Goal: Information Seeking & Learning: Learn about a topic

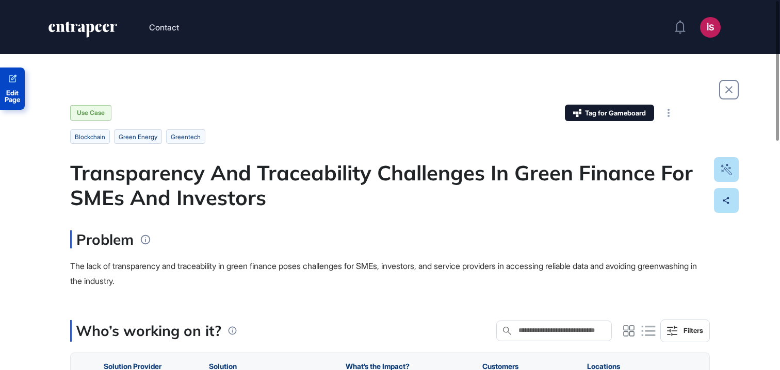
click at [9, 87] on link "Edit Page" at bounding box center [12, 89] width 25 height 42
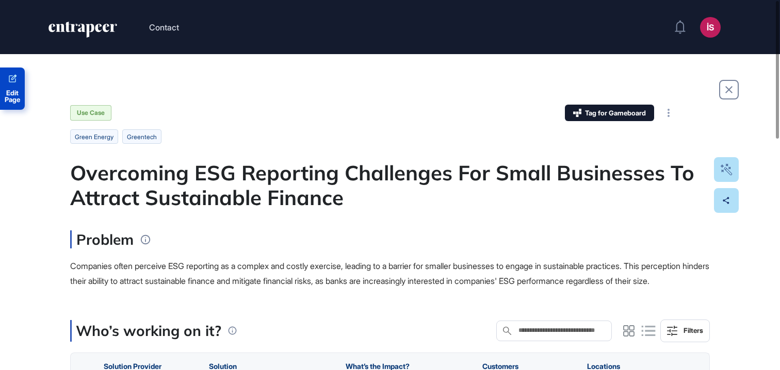
click at [17, 93] on span "Edit Page" at bounding box center [12, 96] width 25 height 13
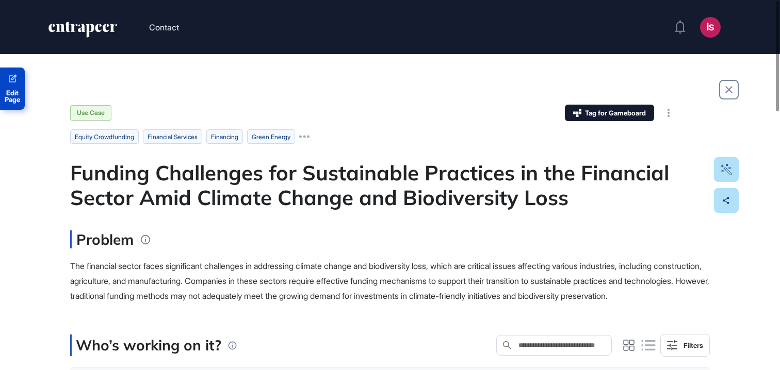
click at [17, 86] on link "Edit Page" at bounding box center [12, 89] width 25 height 42
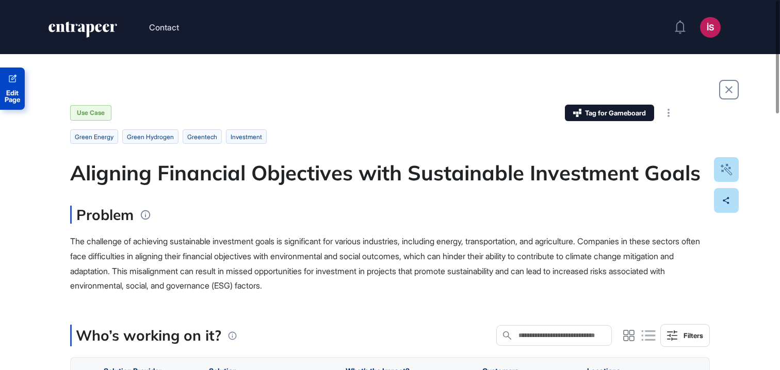
click at [12, 88] on link "Edit Page" at bounding box center [12, 89] width 25 height 42
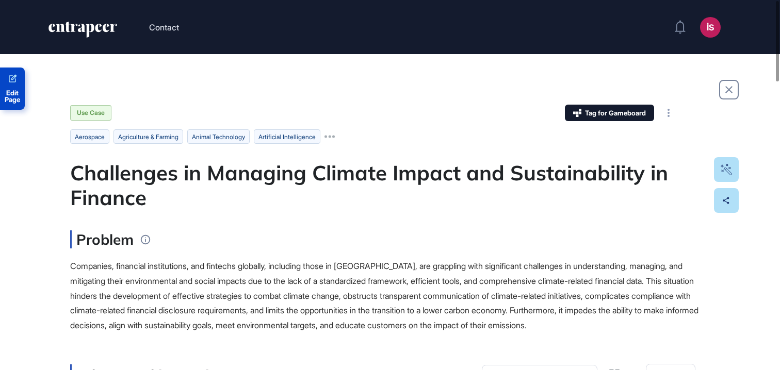
click at [22, 86] on link "Edit Page" at bounding box center [12, 89] width 25 height 42
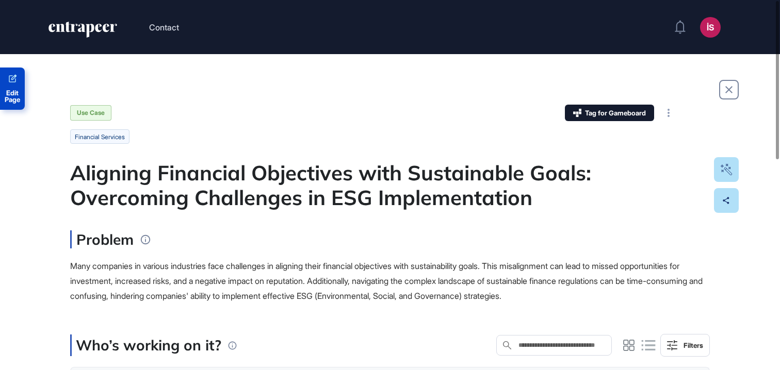
click at [13, 78] on icon at bounding box center [13, 78] width 8 height 8
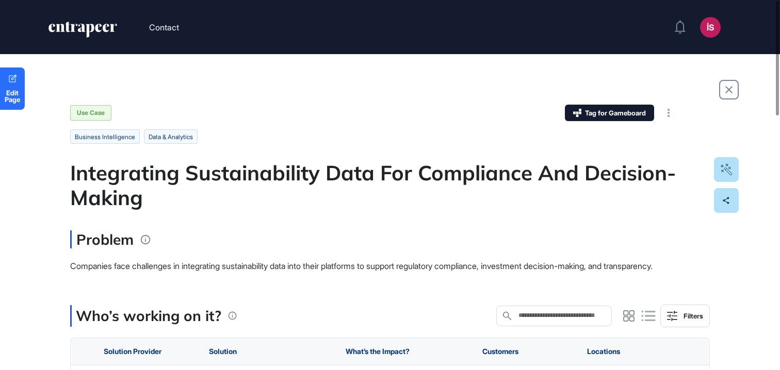
click at [22, 86] on link "Edit Page" at bounding box center [12, 89] width 25 height 42
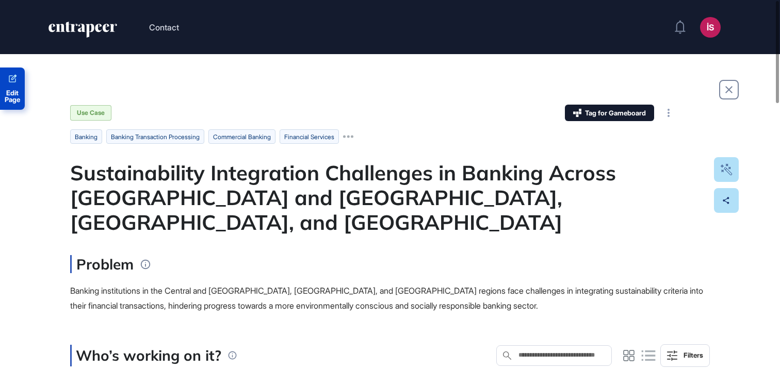
click at [15, 86] on link "Edit Page" at bounding box center [12, 89] width 25 height 42
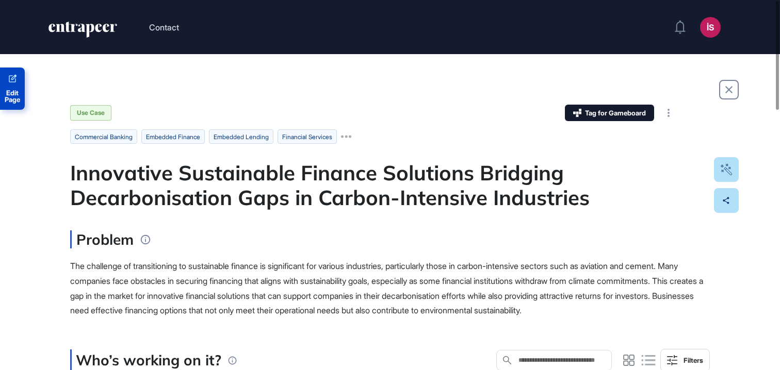
click at [14, 83] on icon at bounding box center [13, 79] width 10 height 10
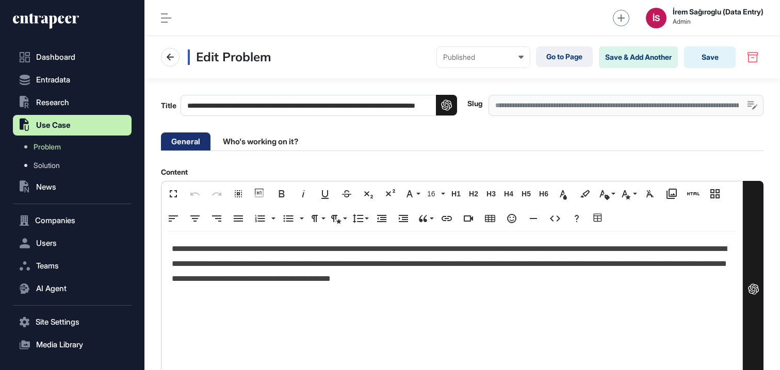
scroll to position [1, 1]
click at [375, 25] on div "İS İrem Sağıroglu (Data Entry) Admin" at bounding box center [462, 18] width 636 height 36
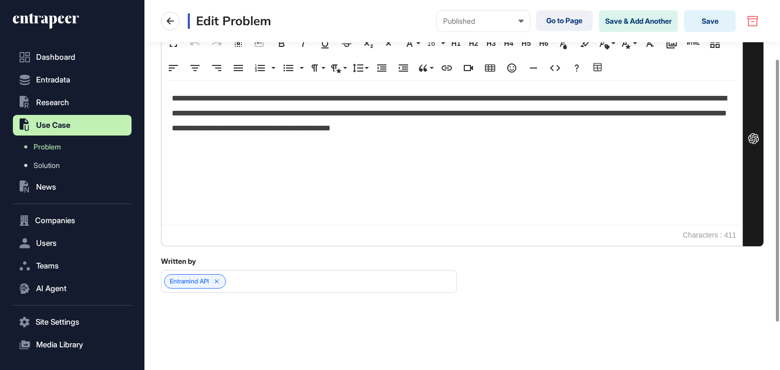
scroll to position [0, 0]
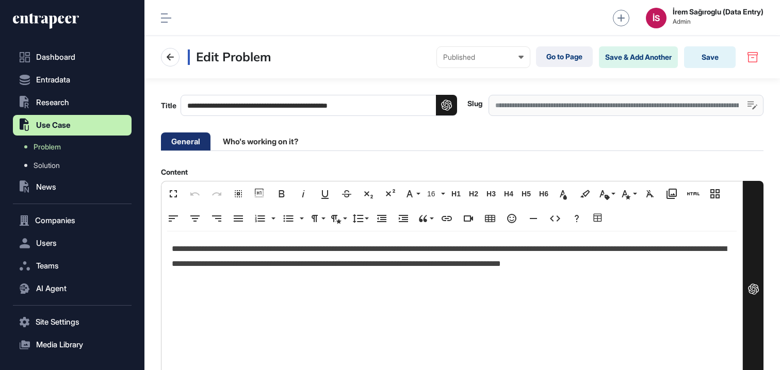
scroll to position [1, 1]
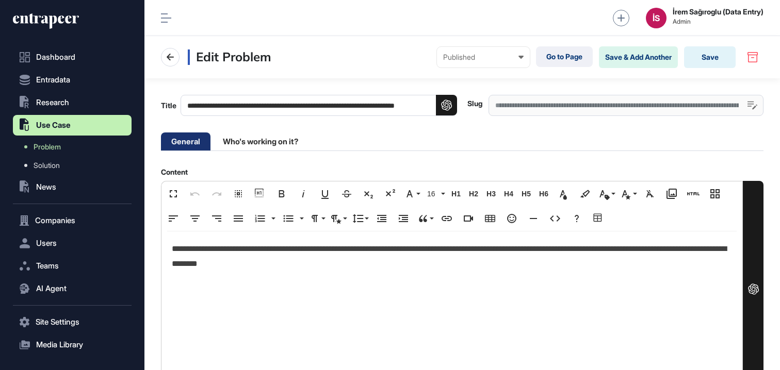
scroll to position [1, 1]
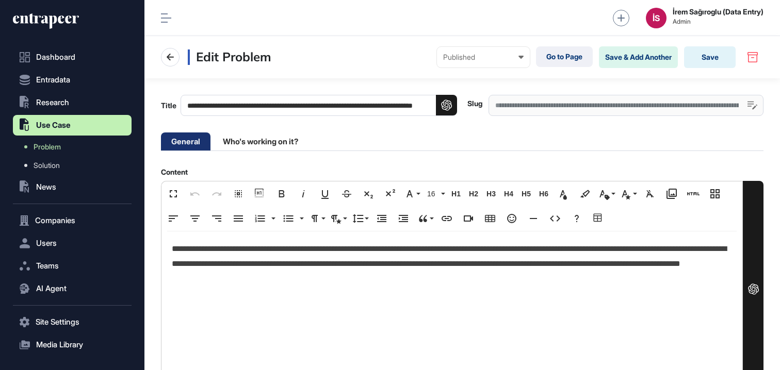
scroll to position [1, 1]
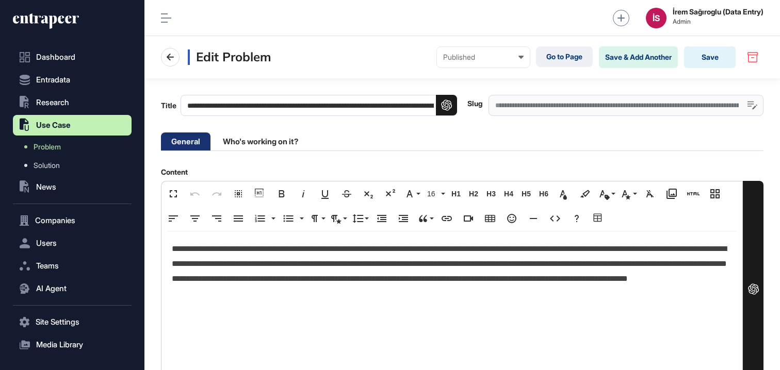
scroll to position [1, 1]
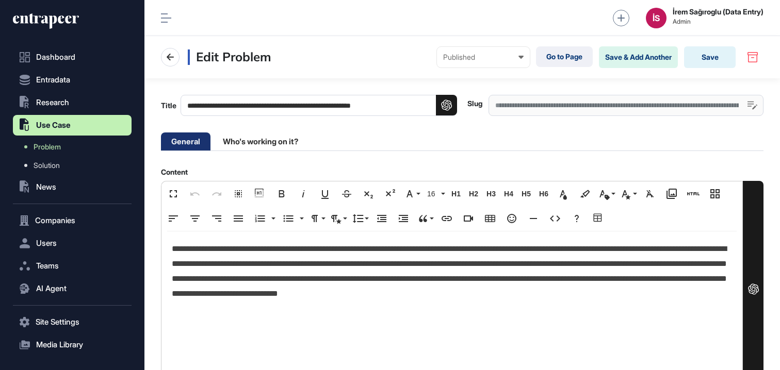
scroll to position [1, 1]
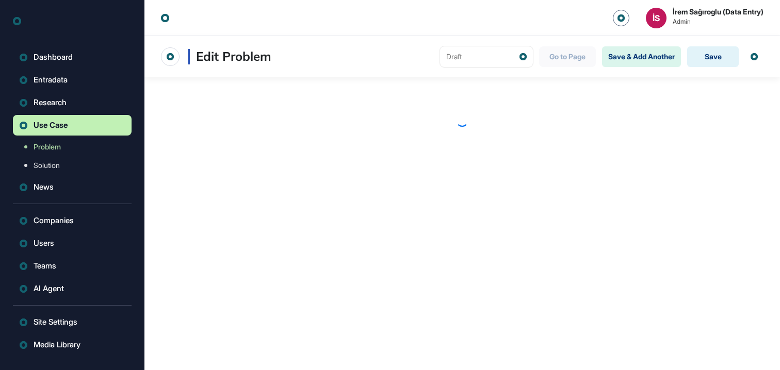
scroll to position [1, 1]
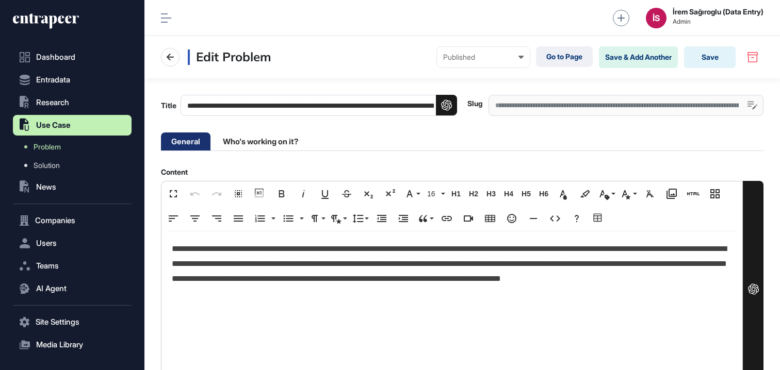
scroll to position [1, 1]
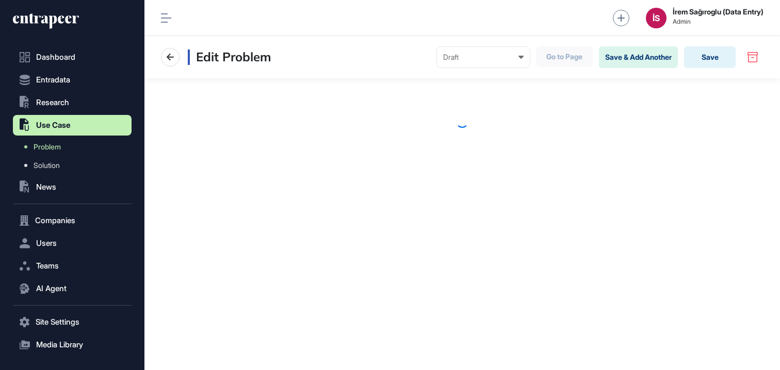
scroll to position [1, 1]
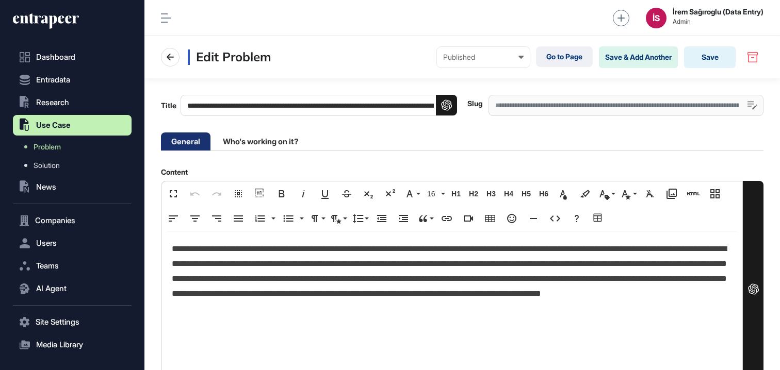
scroll to position [1, 1]
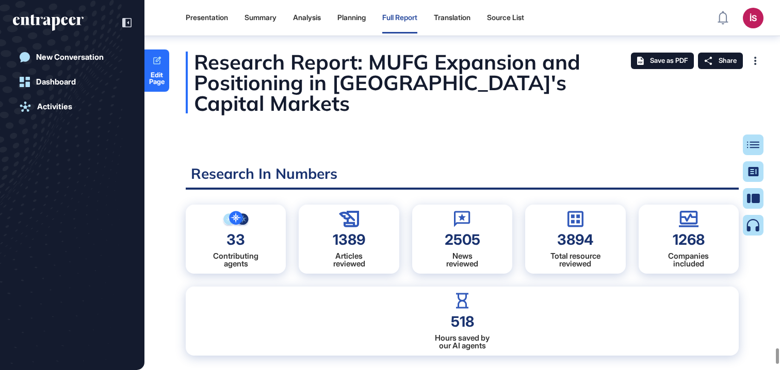
scroll to position [5, 1]
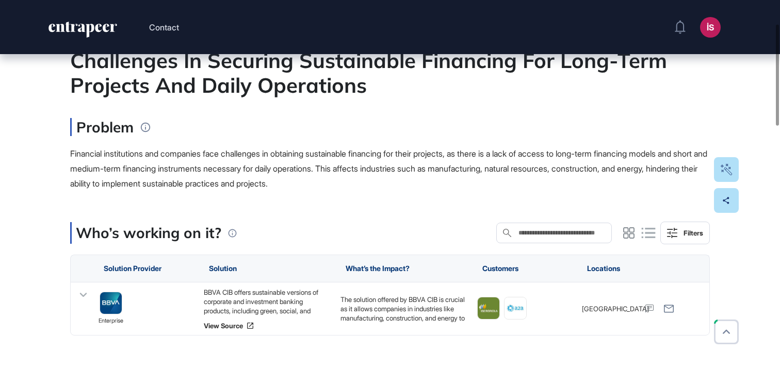
scroll to position [262, 0]
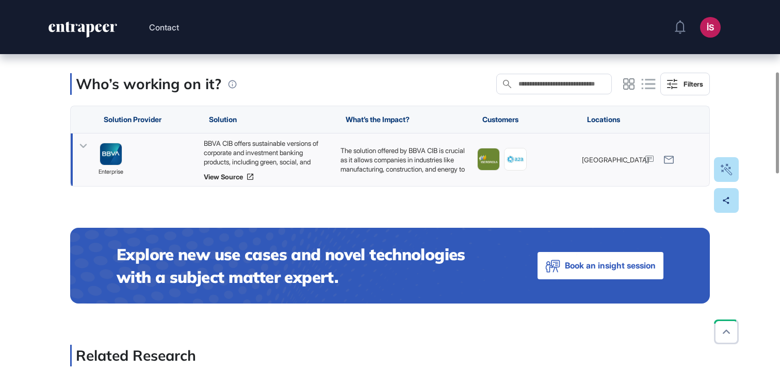
click at [368, 163] on p "The solution offered by BBVA CIB is crucial as it allows companies in industrie…" at bounding box center [404, 212] width 126 height 132
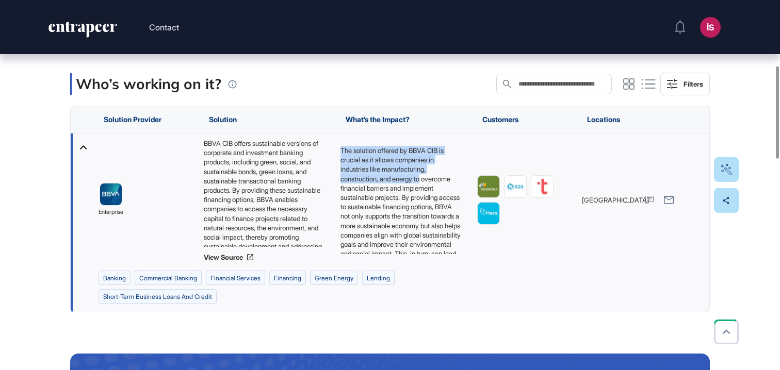
drag, startPoint x: 341, startPoint y: 150, endPoint x: 433, endPoint y: 175, distance: 95.4
click at [433, 175] on p "The solution offered by BBVA CIB is crucial as it allows companies in industrie…" at bounding box center [401, 216] width 121 height 141
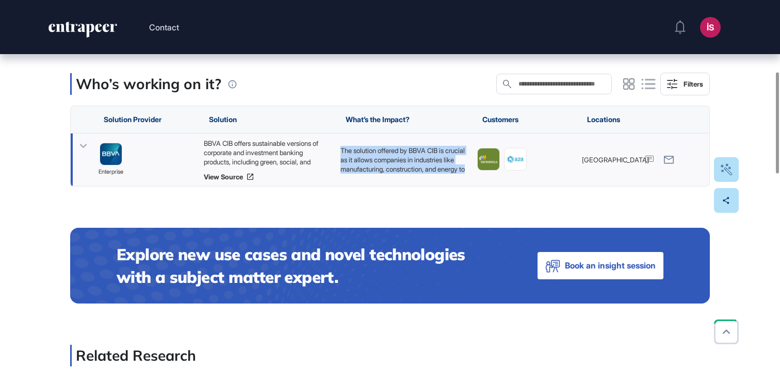
copy p "The solution offered by BBVA CIB is crucial as it allows companies in industrie…"
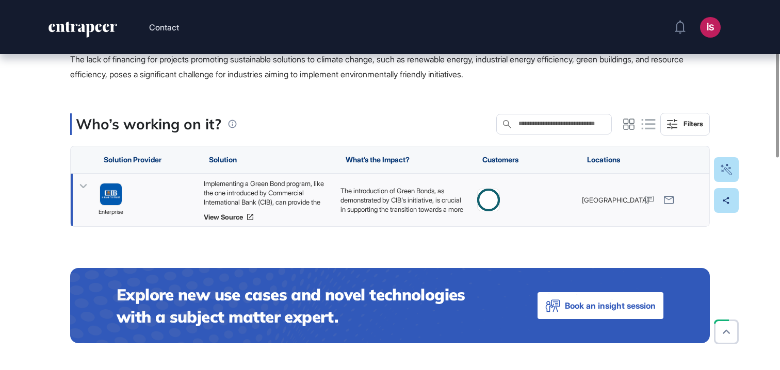
scroll to position [186, 0]
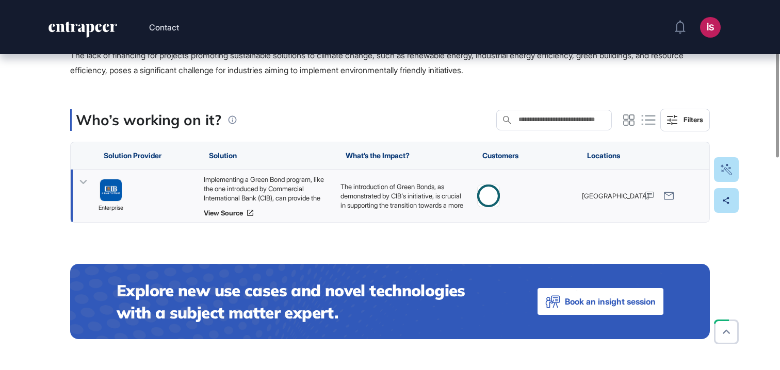
click at [362, 196] on p "The introduction of Green Bonds, as demonstrated by CIB's initiative, is crucia…" at bounding box center [404, 238] width 126 height 112
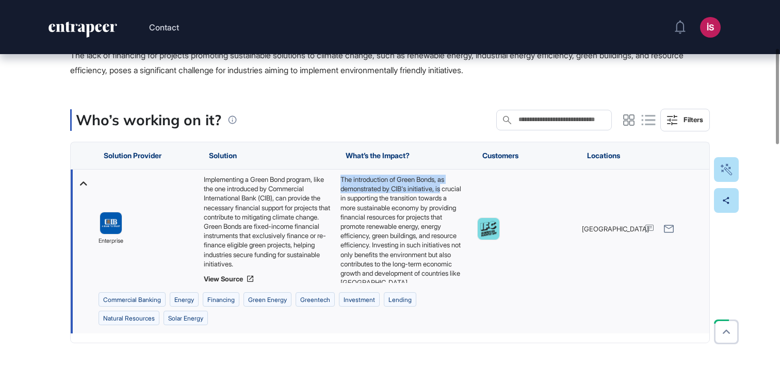
drag, startPoint x: 340, startPoint y: 183, endPoint x: 450, endPoint y: 193, distance: 110.9
click at [450, 193] on p "The introduction of Green Bonds, as demonstrated by CIB's initiative, is crucia…" at bounding box center [401, 231] width 121 height 112
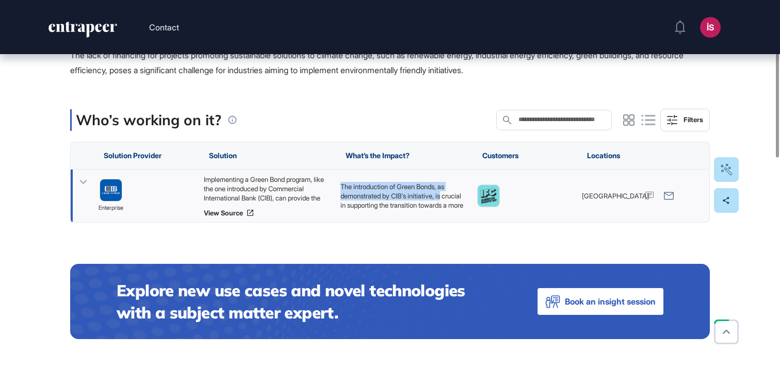
copy p "The introduction of Green Bonds, as demonstrated by CIB's initiative, is"
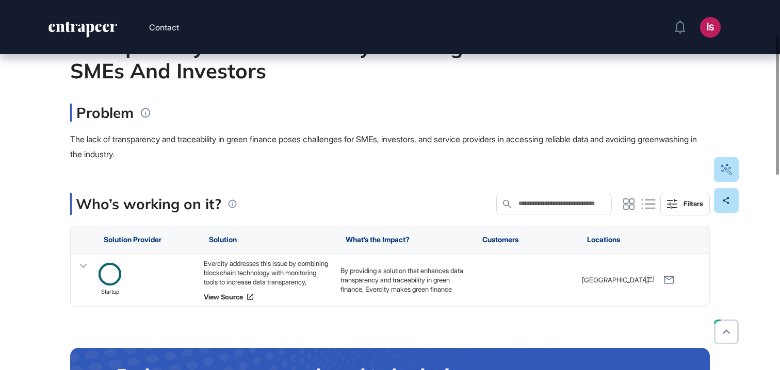
scroll to position [148, 0]
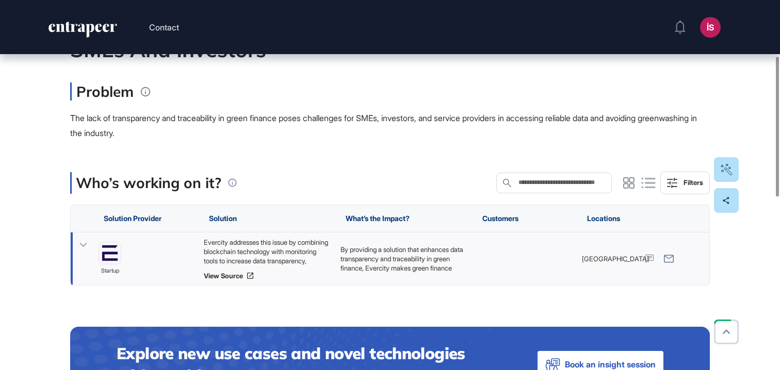
click at [354, 266] on p "By providing a solution that enhances data transparency and traceability in gre…" at bounding box center [404, 292] width 126 height 94
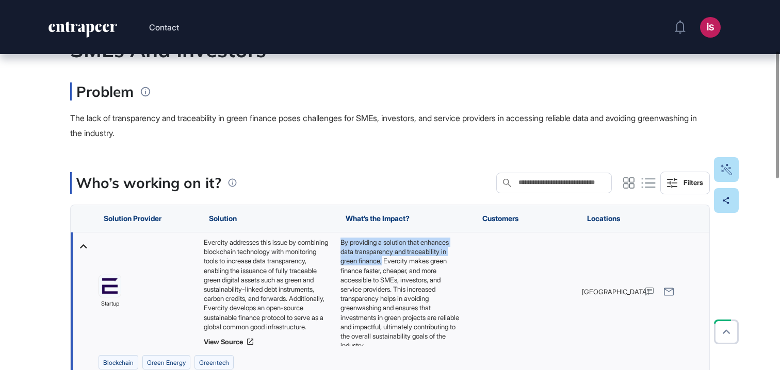
drag, startPoint x: 339, startPoint y: 245, endPoint x: 439, endPoint y: 267, distance: 101.9
click at [439, 267] on div "By providing a solution that enhances data transparency and traceability in gre…" at bounding box center [403, 292] width 137 height 119
copy p "By providing a solution that enhances data transparency and traceability in gre…"
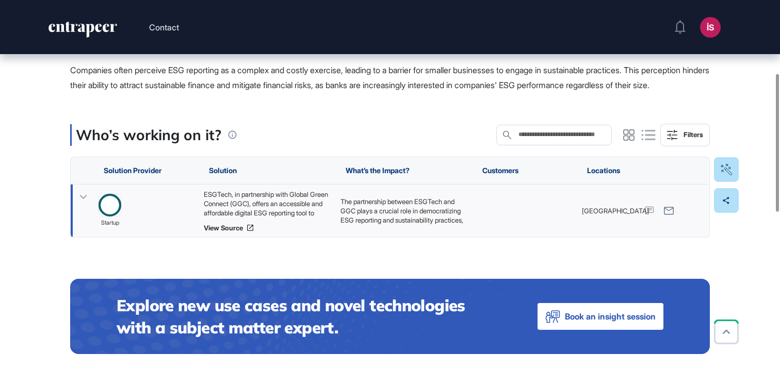
click at [375, 228] on p "The partnership between ESGTech and GGC plays a crucial role in democratizing E…" at bounding box center [404, 253] width 126 height 112
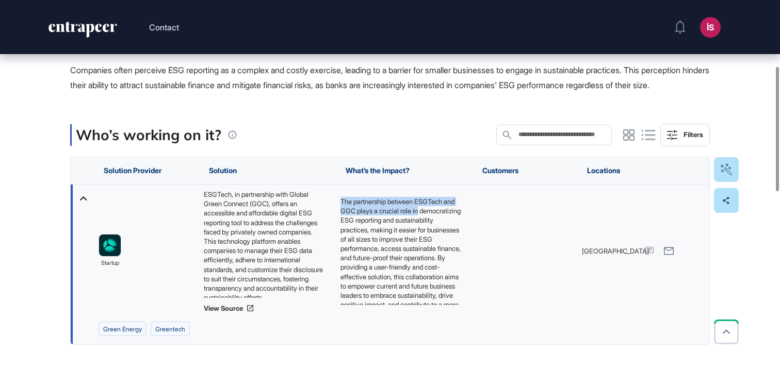
drag, startPoint x: 340, startPoint y: 214, endPoint x: 443, endPoint y: 222, distance: 103.0
click at [443, 222] on p "The partnership between ESGTech and GGC plays a crucial role in democratizing E…" at bounding box center [401, 258] width 121 height 122
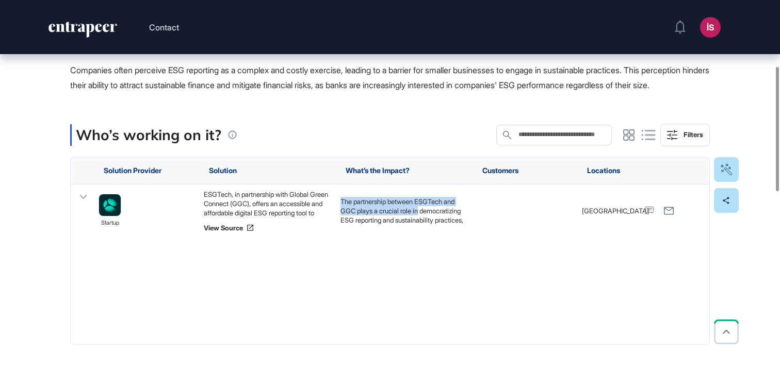
copy p "The partnership between ESGTech and GGC plays a crucial role in"
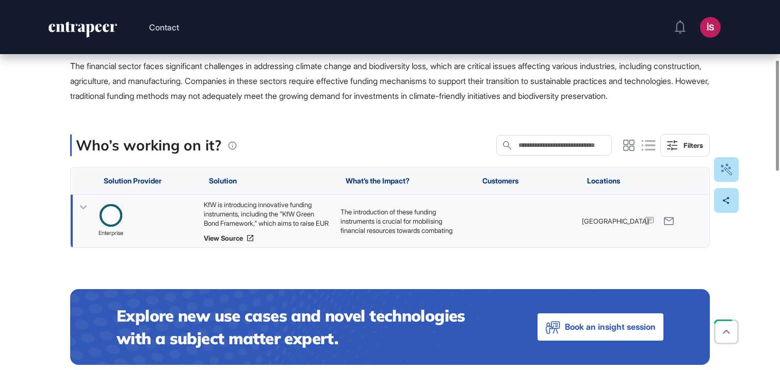
click at [355, 238] on p "The introduction of these funding instruments is crucial for mobilising financi…" at bounding box center [404, 277] width 126 height 141
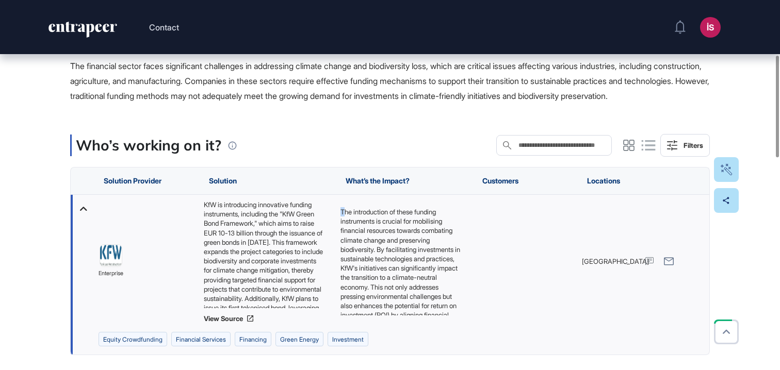
click at [344, 226] on p "The introduction of these funding instruments is crucial for mobilising financi…" at bounding box center [401, 277] width 121 height 141
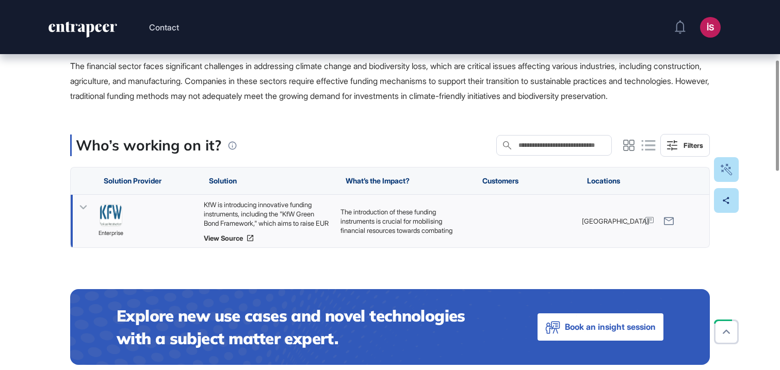
click at [382, 231] on p "The introduction of these funding instruments is crucial for mobilising financi…" at bounding box center [404, 277] width 126 height 141
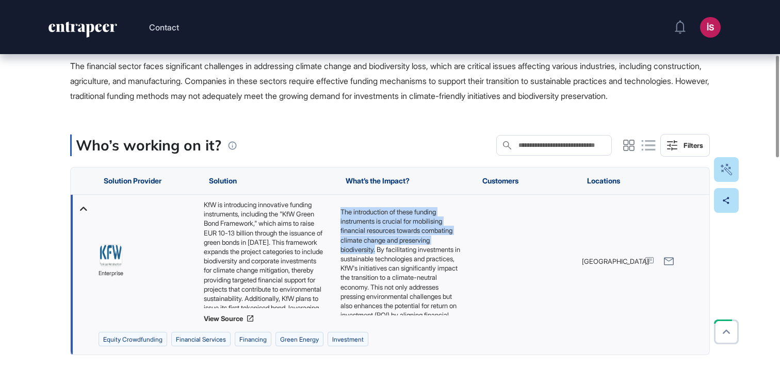
drag, startPoint x: 340, startPoint y: 225, endPoint x: 414, endPoint y: 263, distance: 82.8
click at [414, 263] on p "The introduction of these funding instruments is crucial for mobilising financi…" at bounding box center [401, 277] width 121 height 141
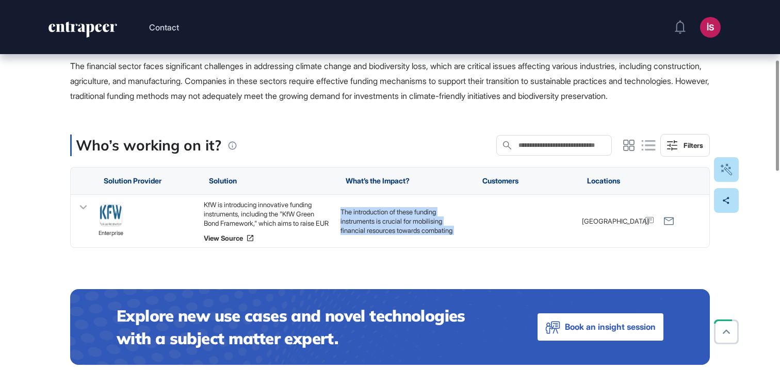
copy p "The introduction of these funding instruments is crucial for mobilising financi…"
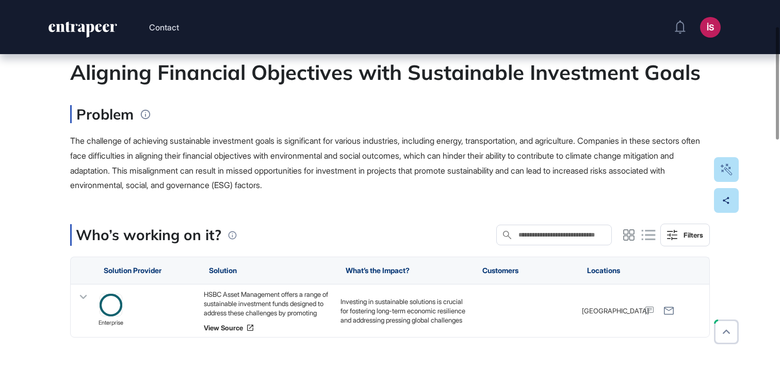
scroll to position [171, 0]
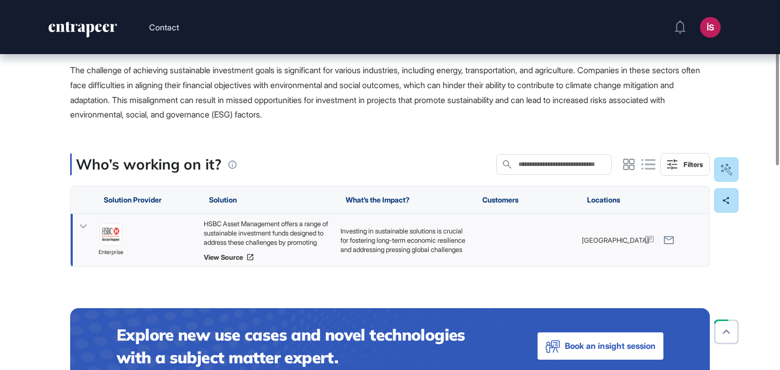
click at [387, 233] on p "Investing in sustainable solutions is crucial for fostering long-term economic …" at bounding box center [404, 287] width 126 height 122
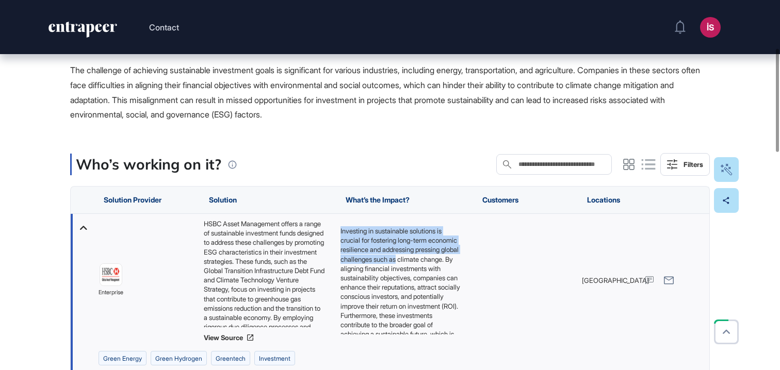
drag, startPoint x: 339, startPoint y: 230, endPoint x: 450, endPoint y: 260, distance: 114.4
click at [450, 260] on div "Investing in sustainable solutions is crucial for fostering long-term economic …" at bounding box center [403, 280] width 137 height 133
copy p "Investing in sustainable solutions is crucial for fostering long-term economic …"
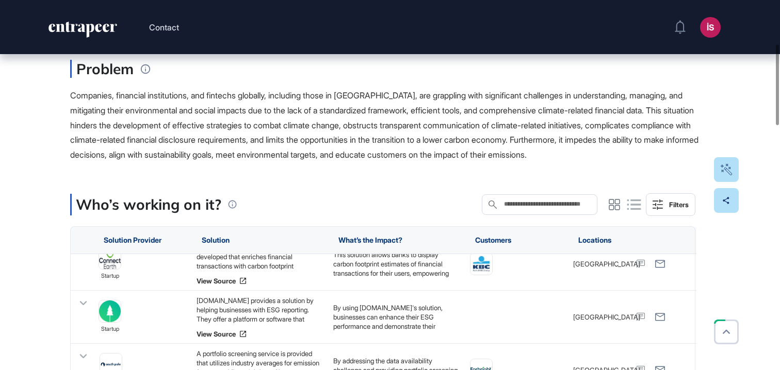
scroll to position [245, 0]
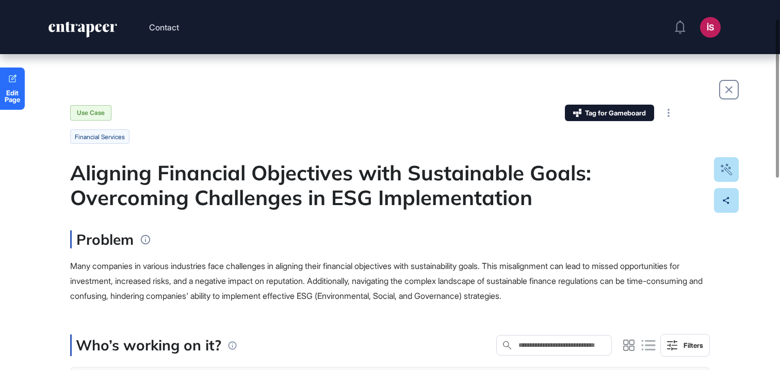
scroll to position [203, 0]
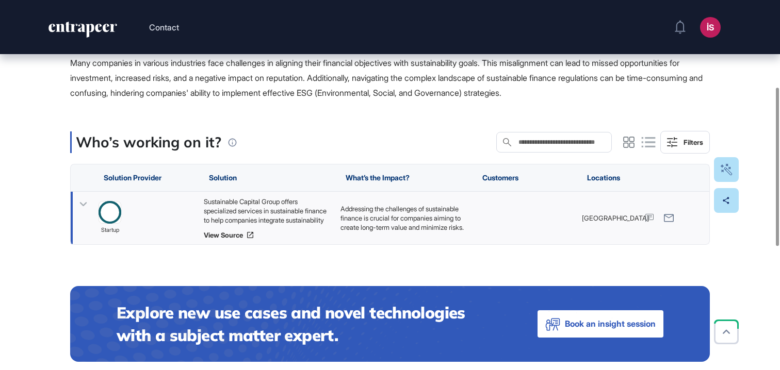
click at [389, 222] on p "Addressing the challenges of sustainable finance is crucial for companies aimin…" at bounding box center [404, 260] width 126 height 112
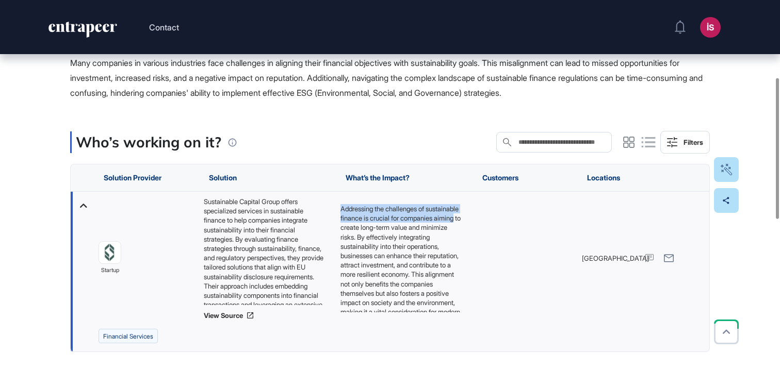
drag, startPoint x: 340, startPoint y: 208, endPoint x: 398, endPoint y: 225, distance: 60.1
click at [398, 225] on p "Addressing the challenges of sustainable finance is crucial for companies aimin…" at bounding box center [401, 265] width 121 height 122
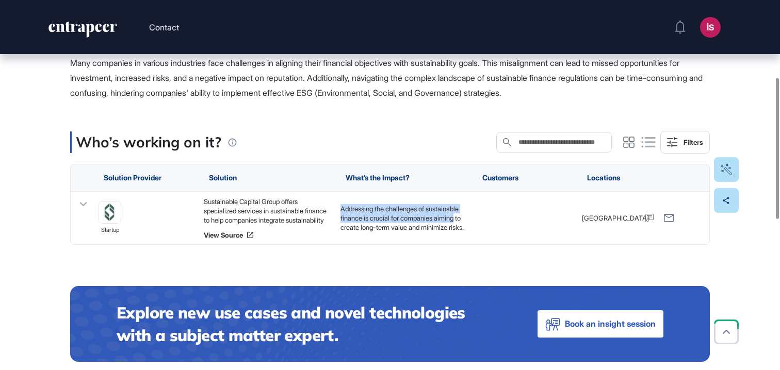
copy p "Addressing the challenges of sustainable finance is crucial for companies aiming"
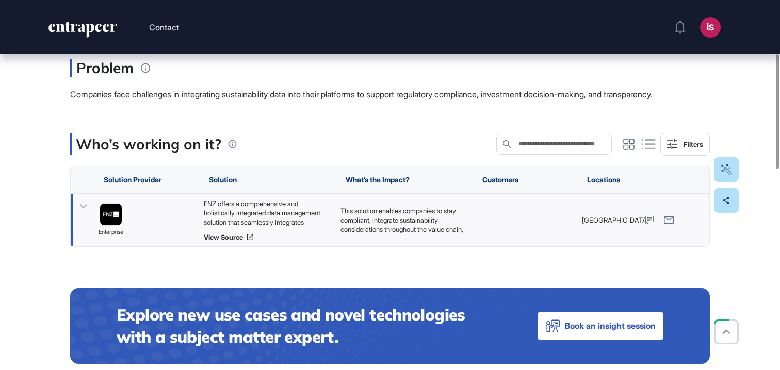
scroll to position [173, 0]
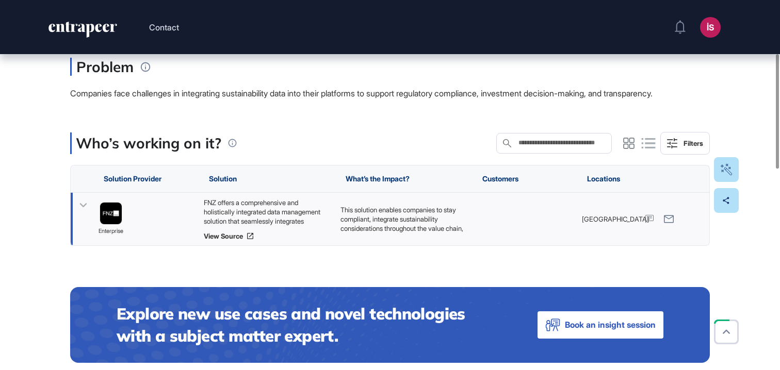
click at [392, 219] on p "This solution enables companies to stay compliant, integrate sustainability con…" at bounding box center [404, 252] width 126 height 94
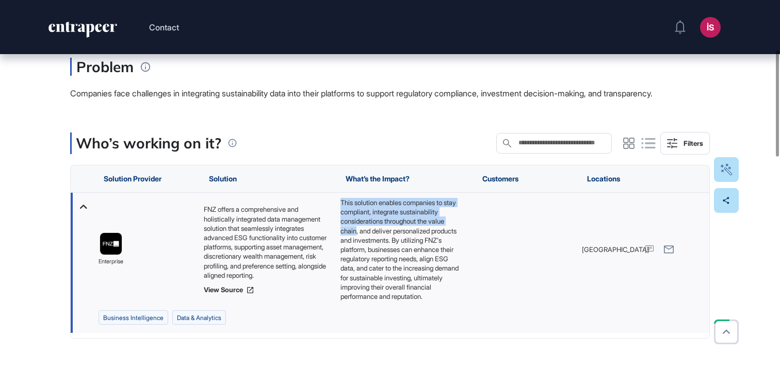
drag, startPoint x: 339, startPoint y: 202, endPoint x: 425, endPoint y: 230, distance: 89.6
click at [425, 230] on div "This solution enables companies to stay compliant, integrate sustainability con…" at bounding box center [403, 250] width 137 height 114
copy p "This solution enables companies to stay compliant, integrate sustainability con…"
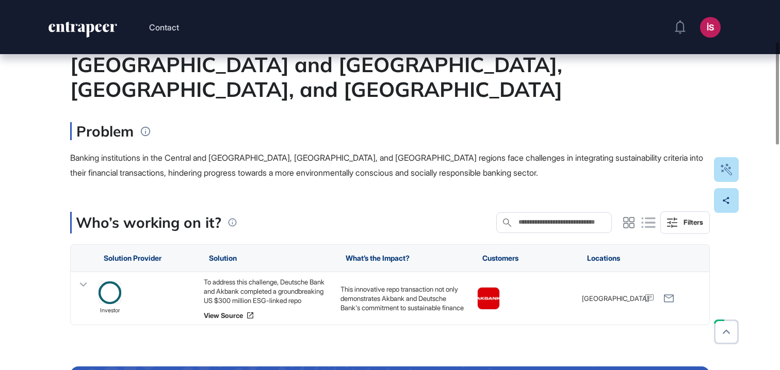
scroll to position [150, 0]
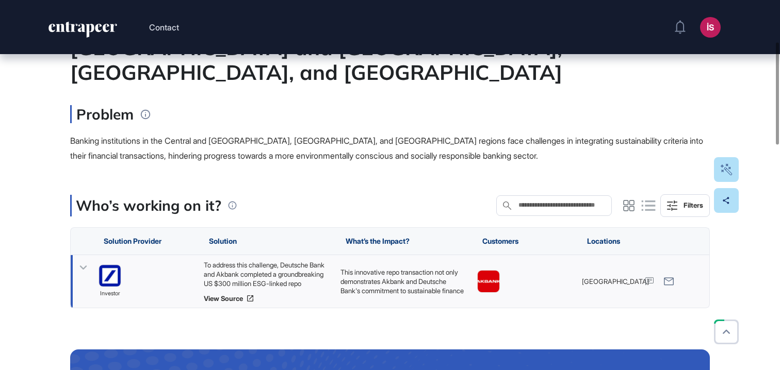
click at [257, 261] on div "To address this challenge, Deutsche Bank and Akbank completed a groundbreaking …" at bounding box center [267, 275] width 126 height 28
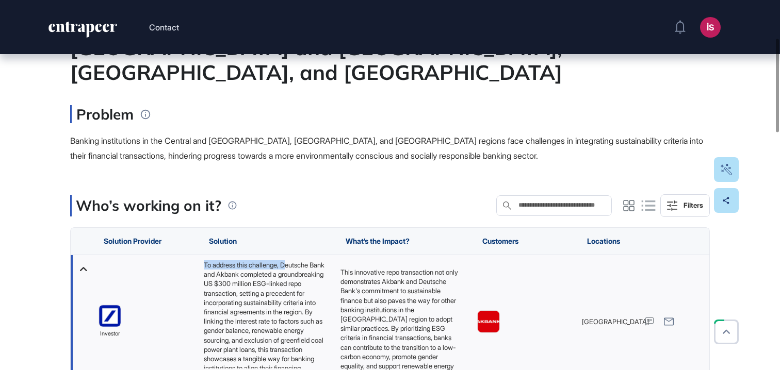
drag, startPoint x: 204, startPoint y: 239, endPoint x: 291, endPoint y: 241, distance: 87.2
click at [291, 261] on div "To address this challenge, Deutsche Bank and Akbank completed a groundbreaking …" at bounding box center [267, 315] width 126 height 108
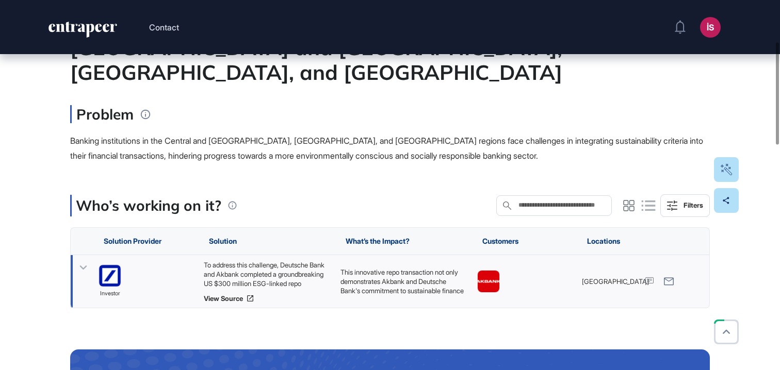
click at [350, 268] on p "This innovative repo transaction not only demonstrates Akbank and Deutsche Bank…" at bounding box center [404, 329] width 126 height 122
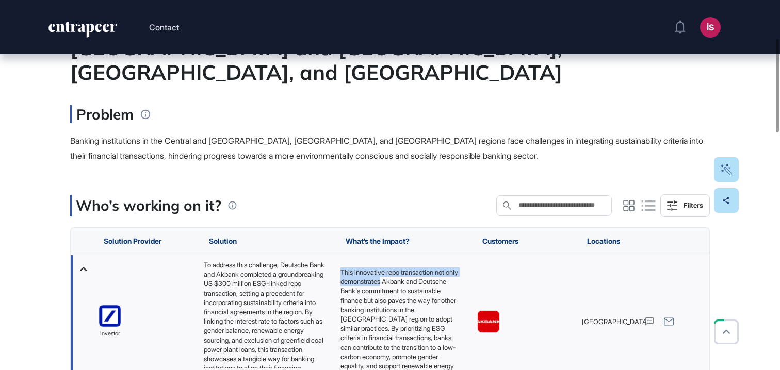
drag, startPoint x: 341, startPoint y: 246, endPoint x: 399, endPoint y: 253, distance: 59.3
click at [399, 268] on p "This innovative repo transaction not only demonstrates Akbank and Deutsche Bank…" at bounding box center [401, 329] width 121 height 122
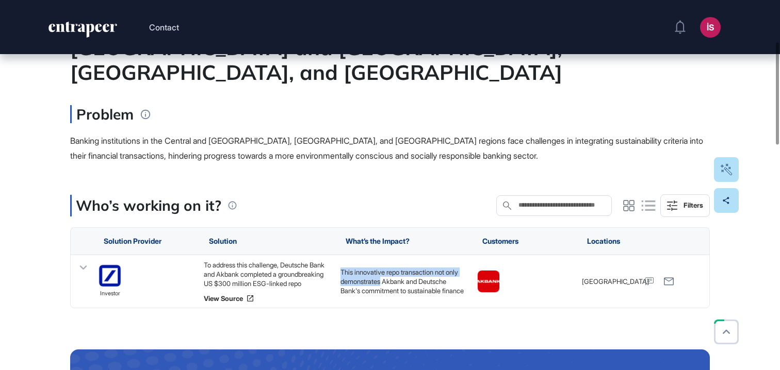
copy p "This innovative repo transaction not only demonstrates"
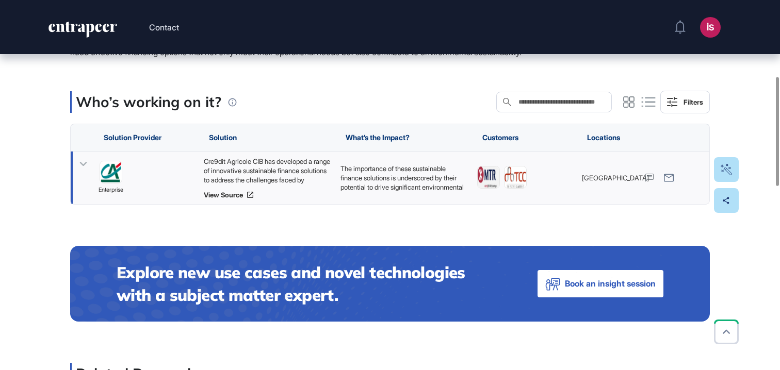
scroll to position [260, 0]
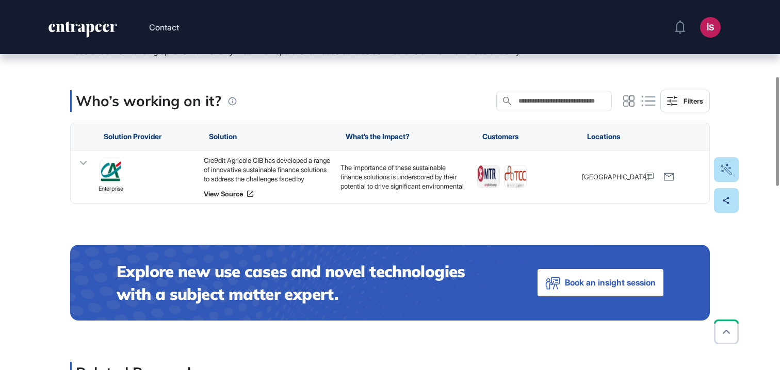
click at [151, 150] on div "Solution Provider" at bounding box center [145, 136] width 105 height 27
click at [103, 181] on img at bounding box center [111, 171] width 22 height 22
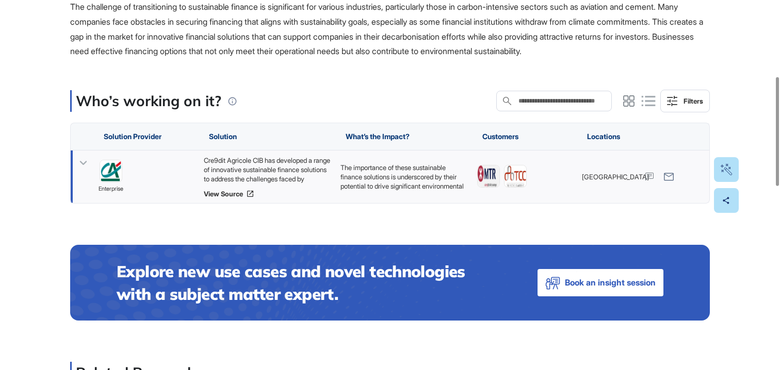
click at [76, 171] on icon at bounding box center [83, 163] width 15 height 15
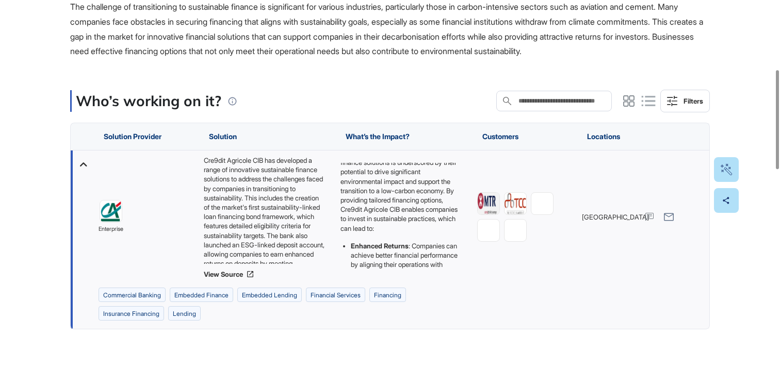
scroll to position [17, 0]
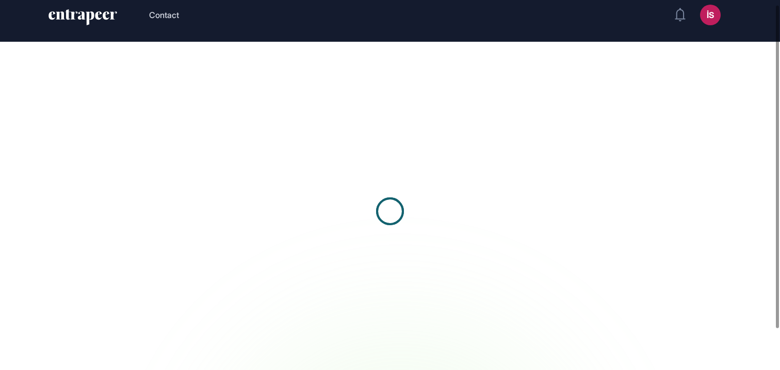
scroll to position [52, 0]
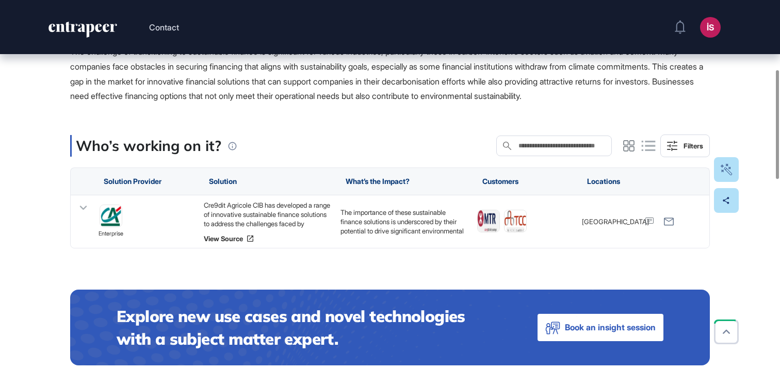
scroll to position [263, 0]
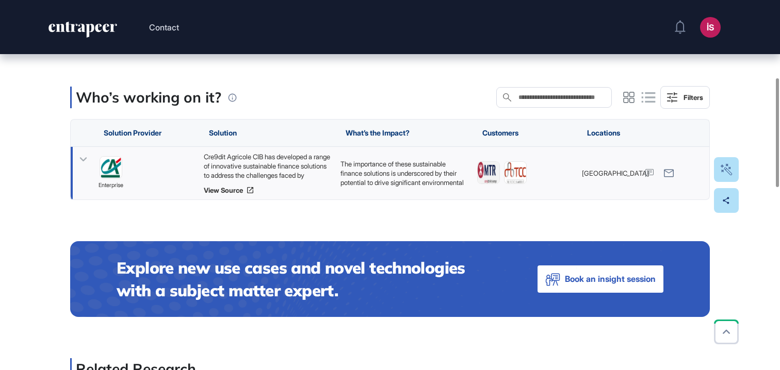
click at [414, 172] on div "The importance of these sustainable finance solutions is underscored by their p…" at bounding box center [403, 173] width 137 height 53
click at [415, 184] on p "The importance of these sustainable finance solutions is underscored by their p…" at bounding box center [404, 196] width 126 height 75
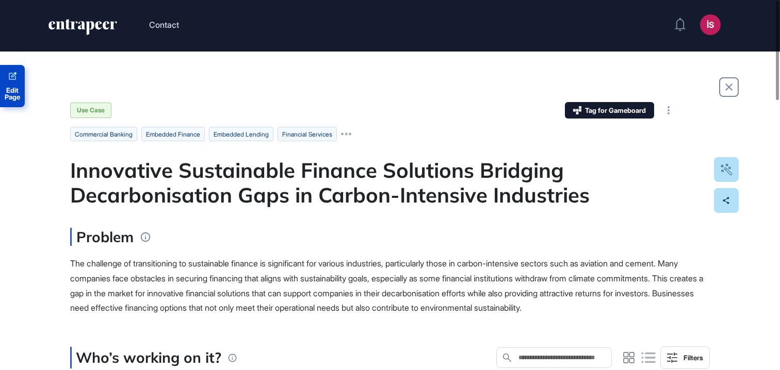
scroll to position [0, 0]
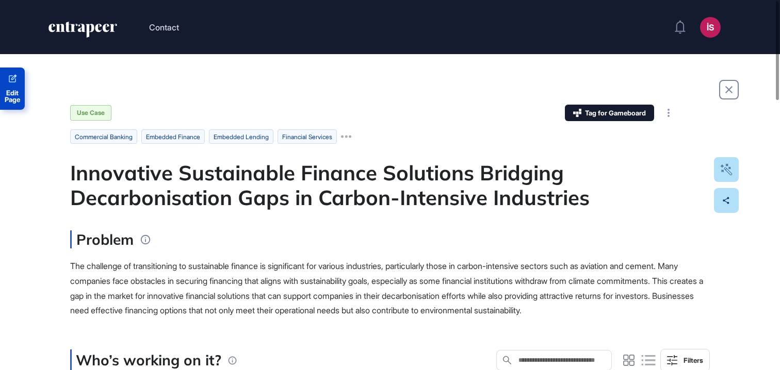
click at [14, 76] on icon at bounding box center [13, 78] width 8 height 8
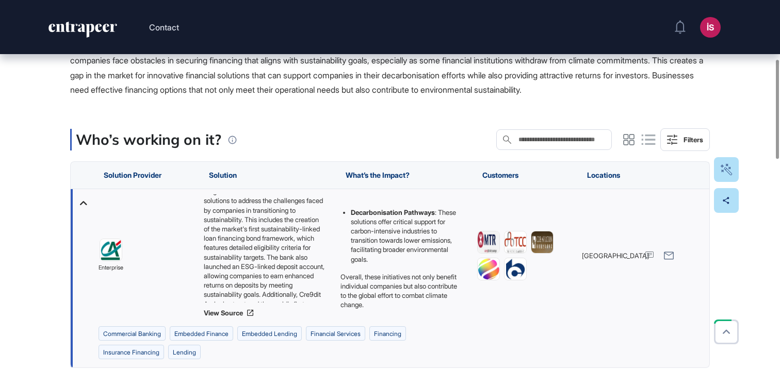
scroll to position [19, 0]
click at [238, 317] on link "View Source" at bounding box center [267, 313] width 126 height 8
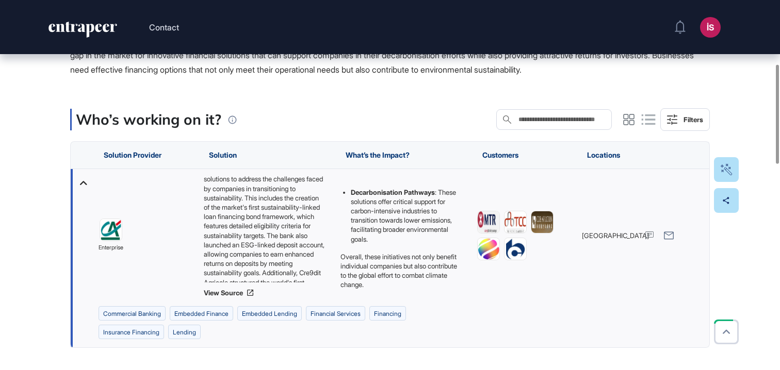
scroll to position [238, 0]
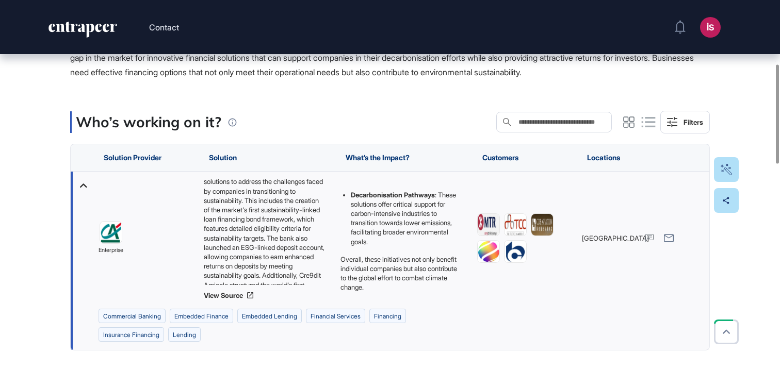
click at [629, 130] on icon at bounding box center [628, 122] width 15 height 15
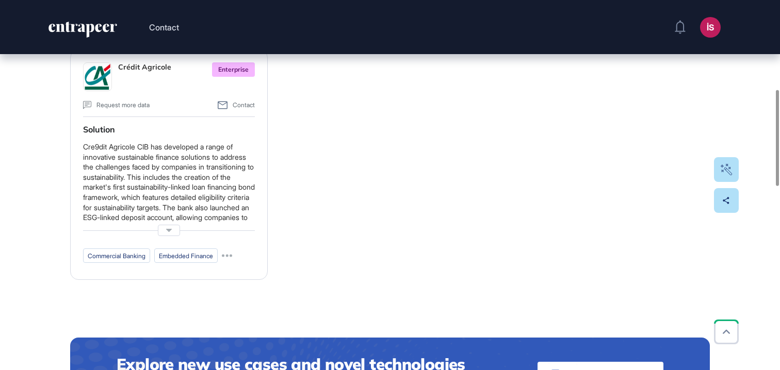
scroll to position [330, 0]
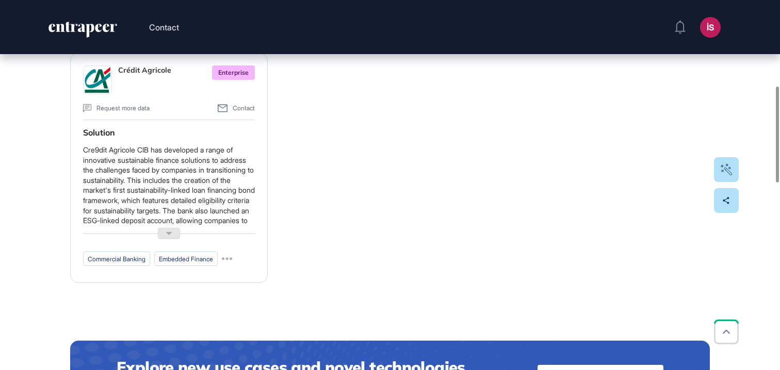
click at [161, 242] on icon at bounding box center [169, 234] width 16 height 16
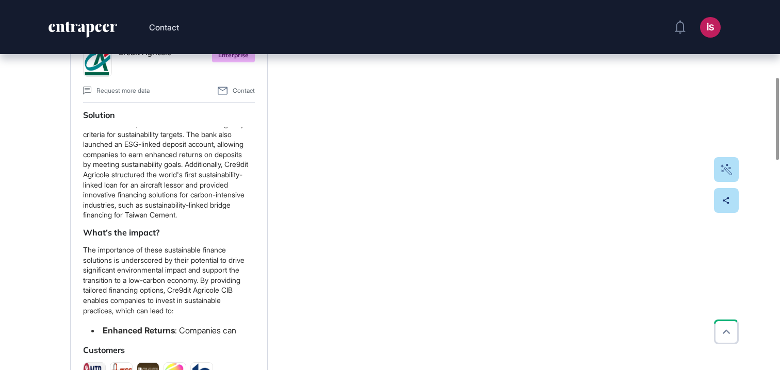
scroll to position [254, 0]
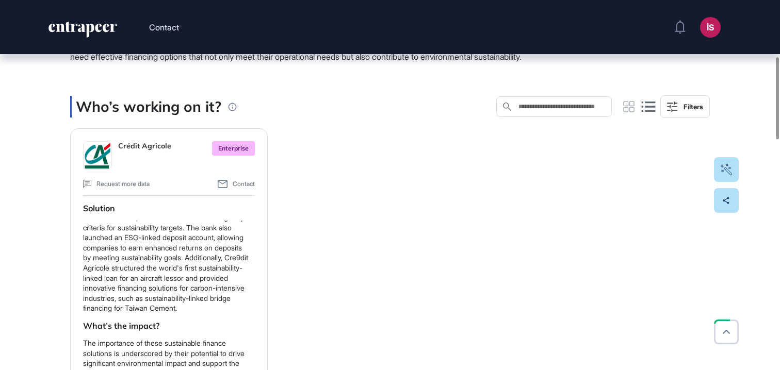
click at [622, 115] on icon at bounding box center [628, 106] width 15 height 15
click at [629, 115] on icon at bounding box center [628, 106] width 15 height 15
click at [631, 115] on icon at bounding box center [628, 106] width 15 height 15
click at [645, 112] on icon at bounding box center [649, 107] width 14 height 10
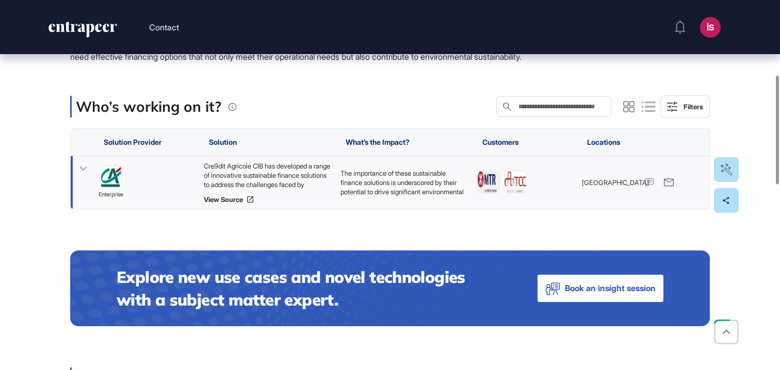
click at [381, 189] on p "The importance of these sustainable finance solutions is underscored by their p…" at bounding box center [404, 206] width 126 height 75
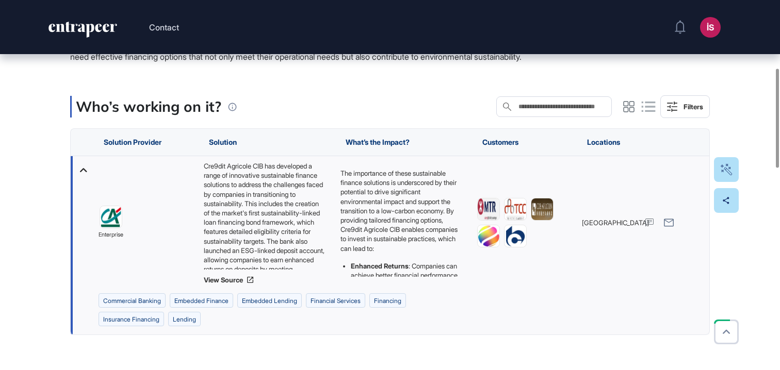
click at [380, 205] on p "The importance of these sustainable finance solutions is underscored by their p…" at bounding box center [401, 211] width 121 height 85
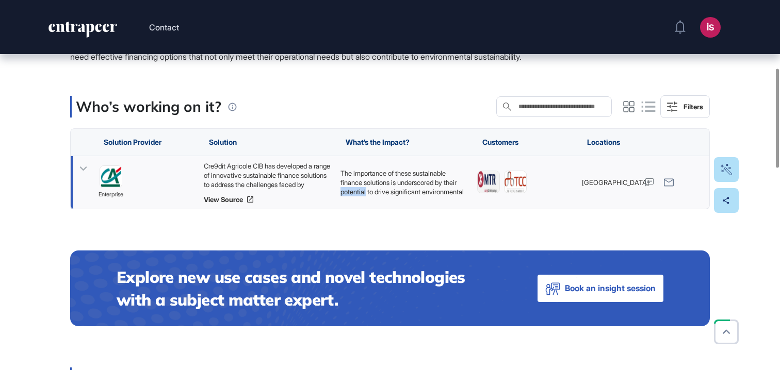
click at [380, 205] on p "The importance of these sustainable finance solutions is underscored by their p…" at bounding box center [404, 206] width 126 height 75
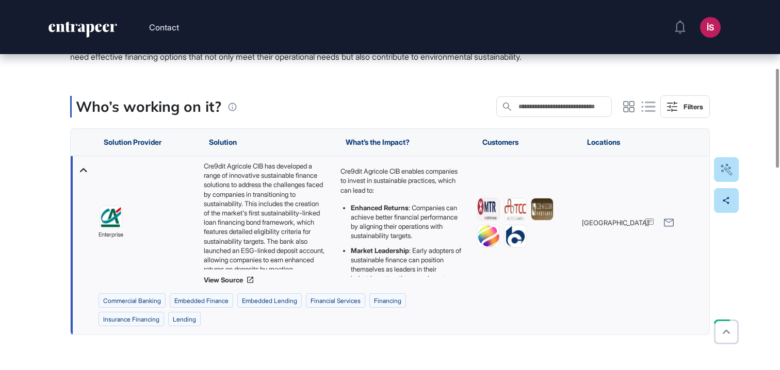
scroll to position [0, 0]
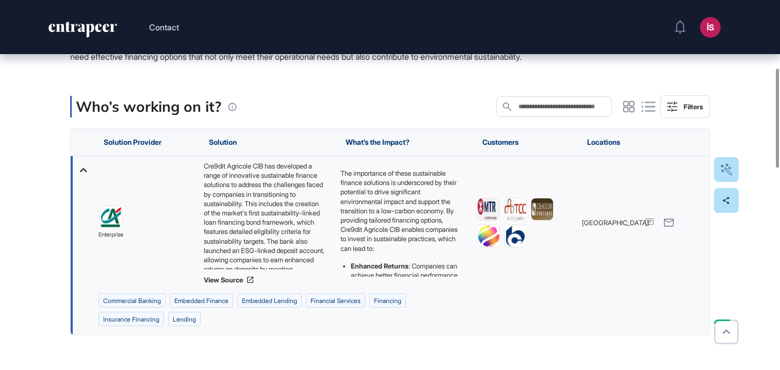
click at [369, 223] on p "The importance of these sustainable finance solutions is underscored by their p…" at bounding box center [401, 211] width 121 height 85
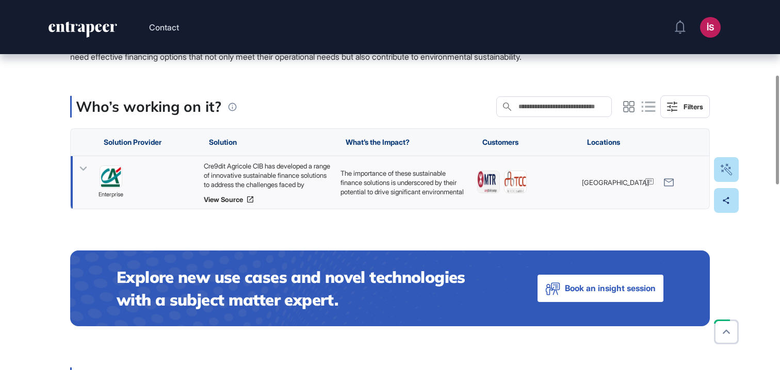
click at [350, 193] on p "The importance of these sustainable finance solutions is underscored by their p…" at bounding box center [404, 206] width 126 height 75
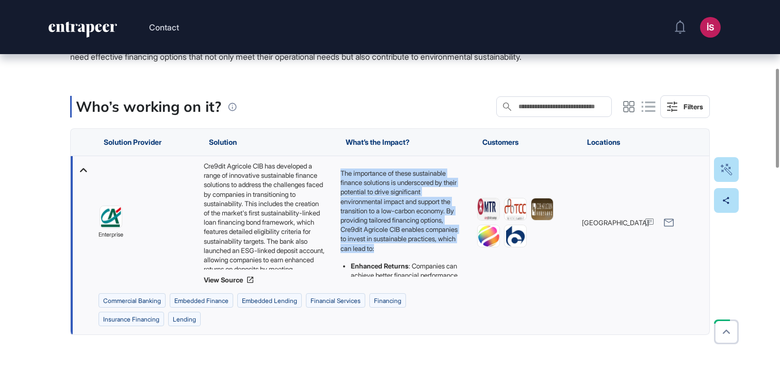
drag, startPoint x: 341, startPoint y: 188, endPoint x: 431, endPoint y: 272, distance: 123.4
click at [431, 253] on p "The importance of these sustainable finance solutions is underscored by their p…" at bounding box center [401, 211] width 121 height 85
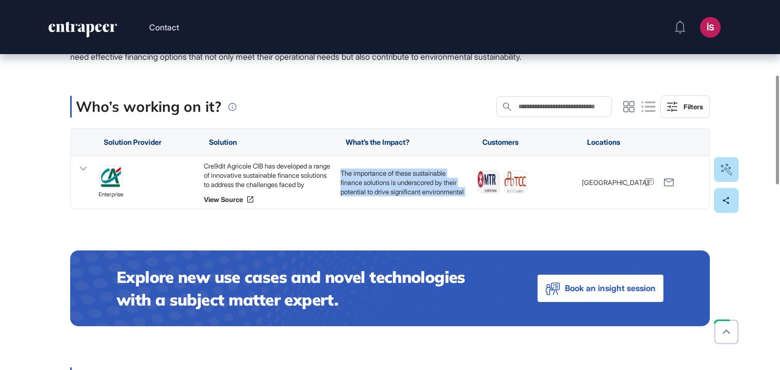
copy p "The importance of these sustainable finance solutions is underscored by their p…"
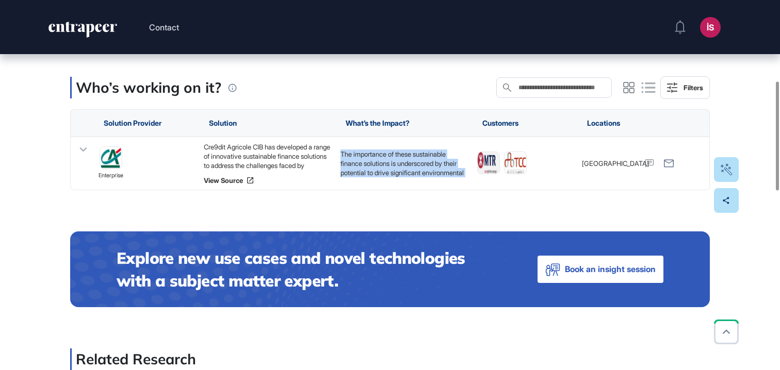
scroll to position [274, 0]
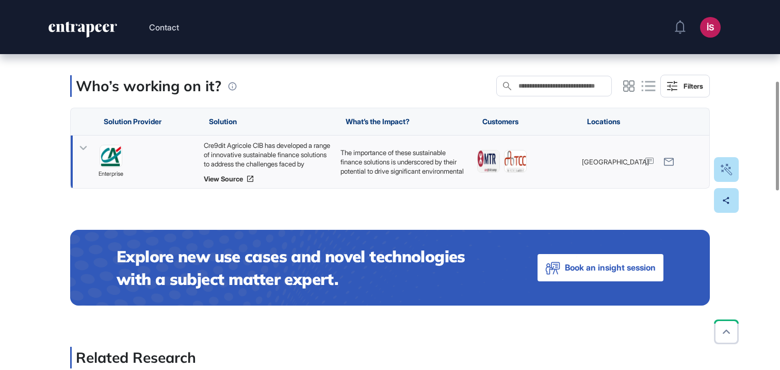
click at [370, 176] on p "The importance of these sustainable finance solutions is underscored by their p…" at bounding box center [404, 185] width 126 height 75
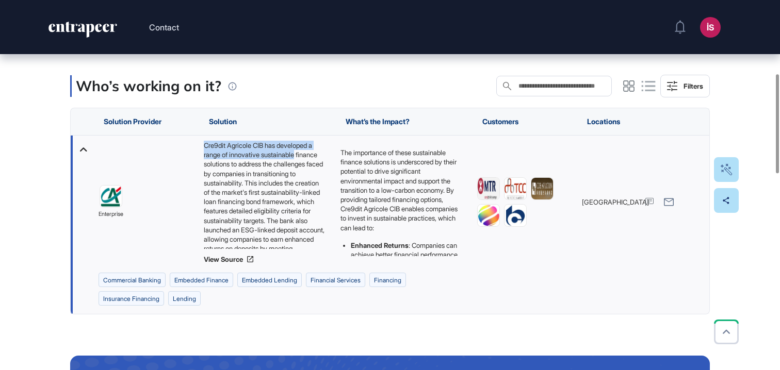
drag, startPoint x: 202, startPoint y: 159, endPoint x: 309, endPoint y: 172, distance: 107.5
click at [309, 172] on div "Cre9dit Agricole CIB has developed a range of innovative sustainable finance so…" at bounding box center [267, 202] width 137 height 133
copy div "Cre9dit Agricole CIB has developed a range of innovative sustainable"
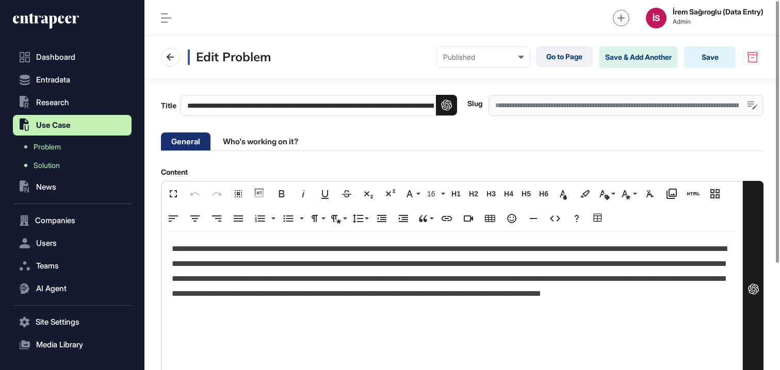
click at [50, 160] on link "Solution" at bounding box center [75, 165] width 114 height 19
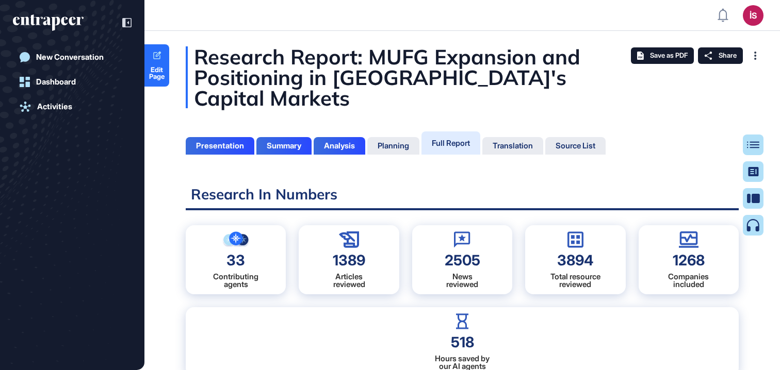
scroll to position [5, 1]
